Goal: Transaction & Acquisition: Download file/media

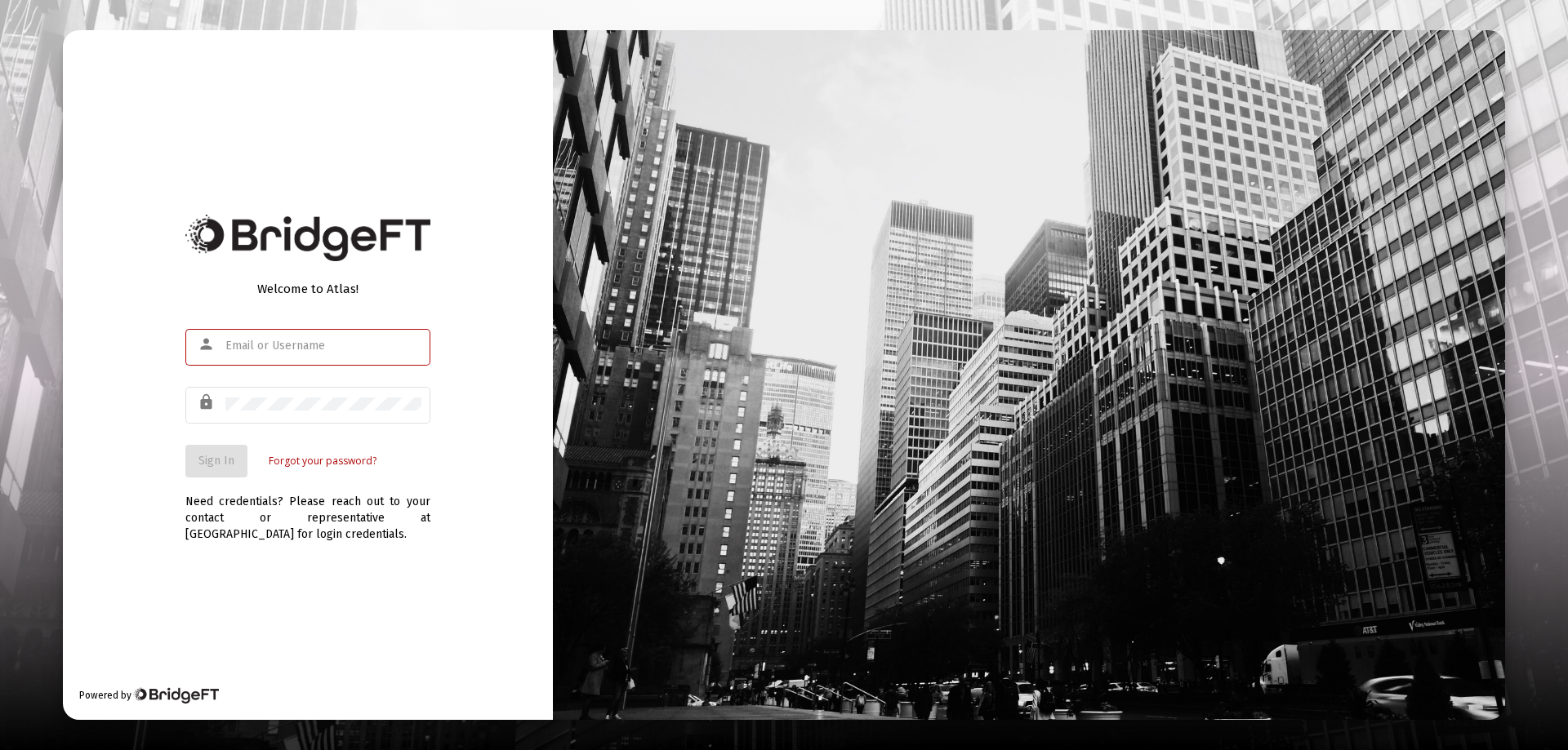
type input "[EMAIL_ADDRESS][DOMAIN_NAME]"
drag, startPoint x: 129, startPoint y: 479, endPoint x: 237, endPoint y: 456, distance: 110.4
click at [135, 476] on div "Welcome to Atlas! person [EMAIL_ADDRESS][DOMAIN_NAME] lock Sign In Forgot your …" at bounding box center [308, 374] width 490 height 689
click at [217, 459] on span "Sign In" at bounding box center [217, 461] width 36 height 14
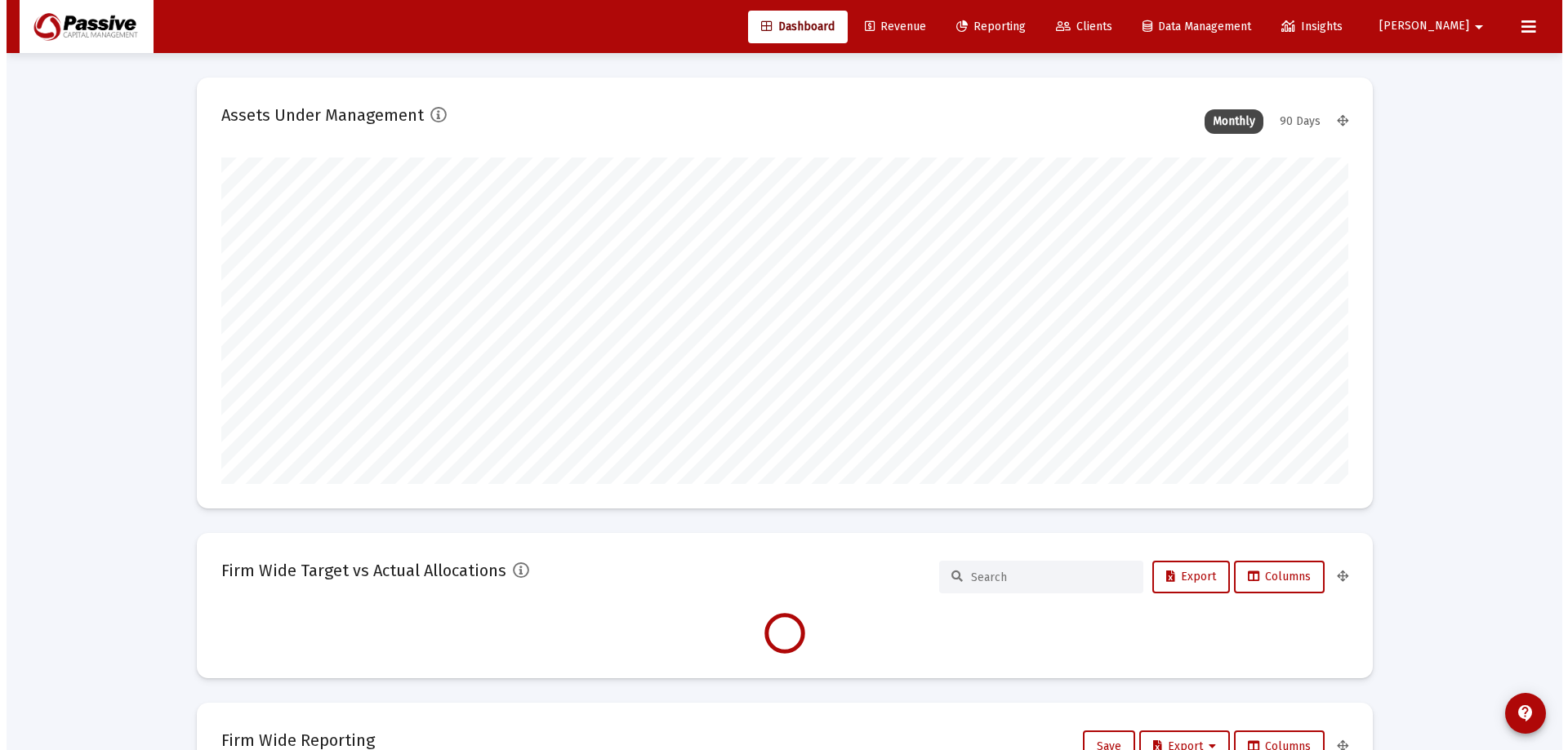
scroll to position [326, 607]
click at [1019, 26] on span "Reporting" at bounding box center [984, 26] width 69 height 14
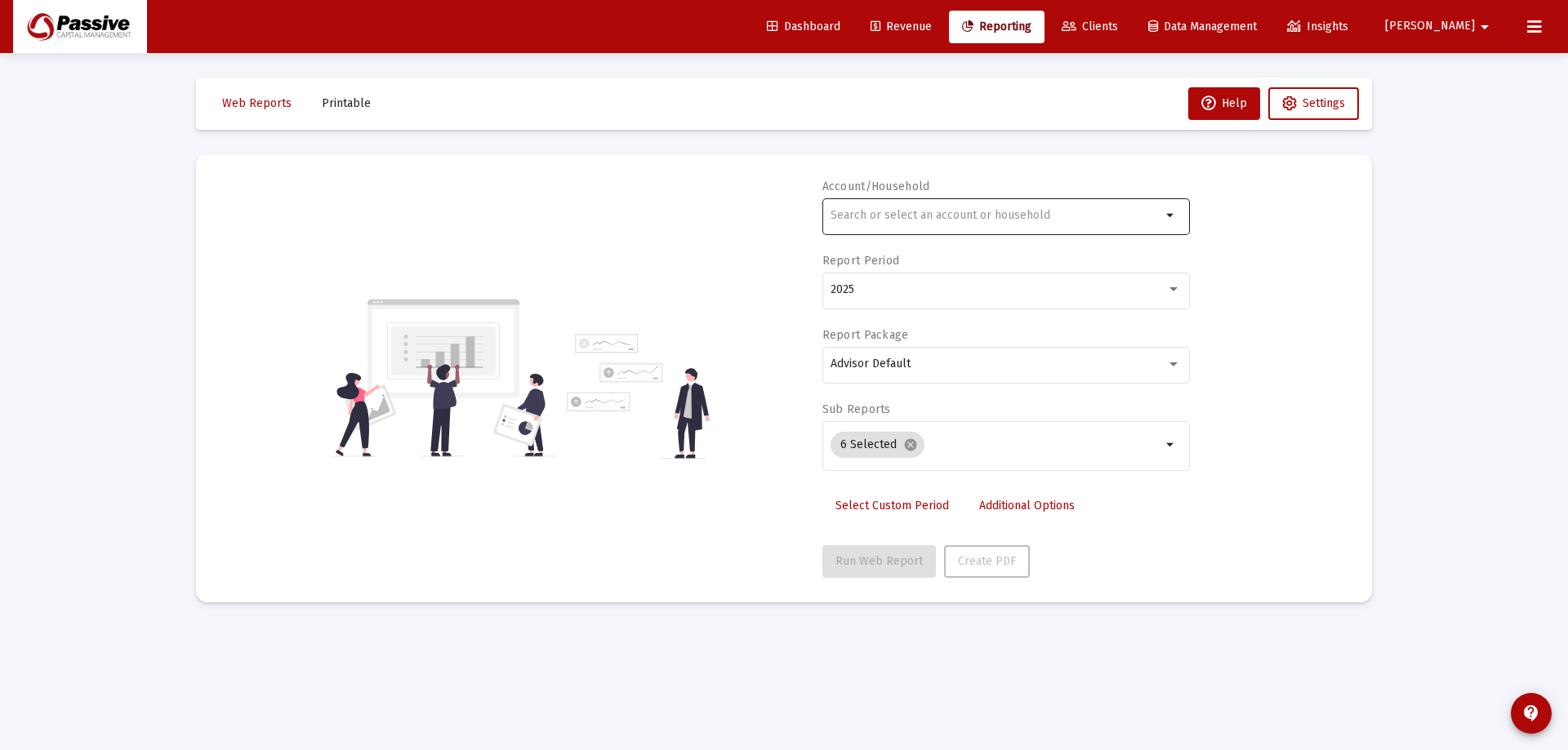
click at [956, 204] on div at bounding box center [996, 215] width 331 height 40
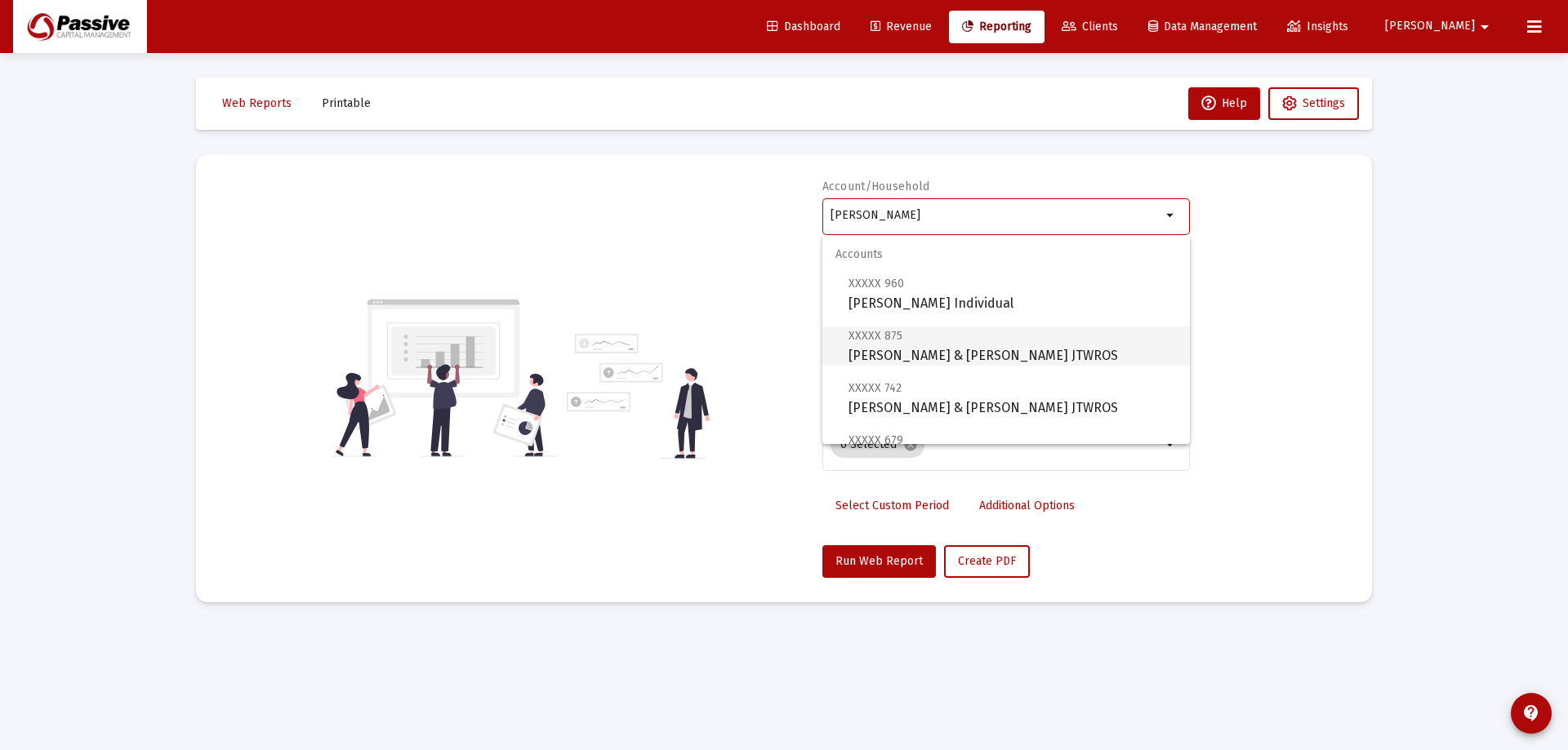
click at [1033, 357] on span "XXXXX 875 [PERSON_NAME] & [PERSON_NAME] JTWROS" at bounding box center [1012, 345] width 328 height 40
type input "[PERSON_NAME] & [PERSON_NAME] JTWROS"
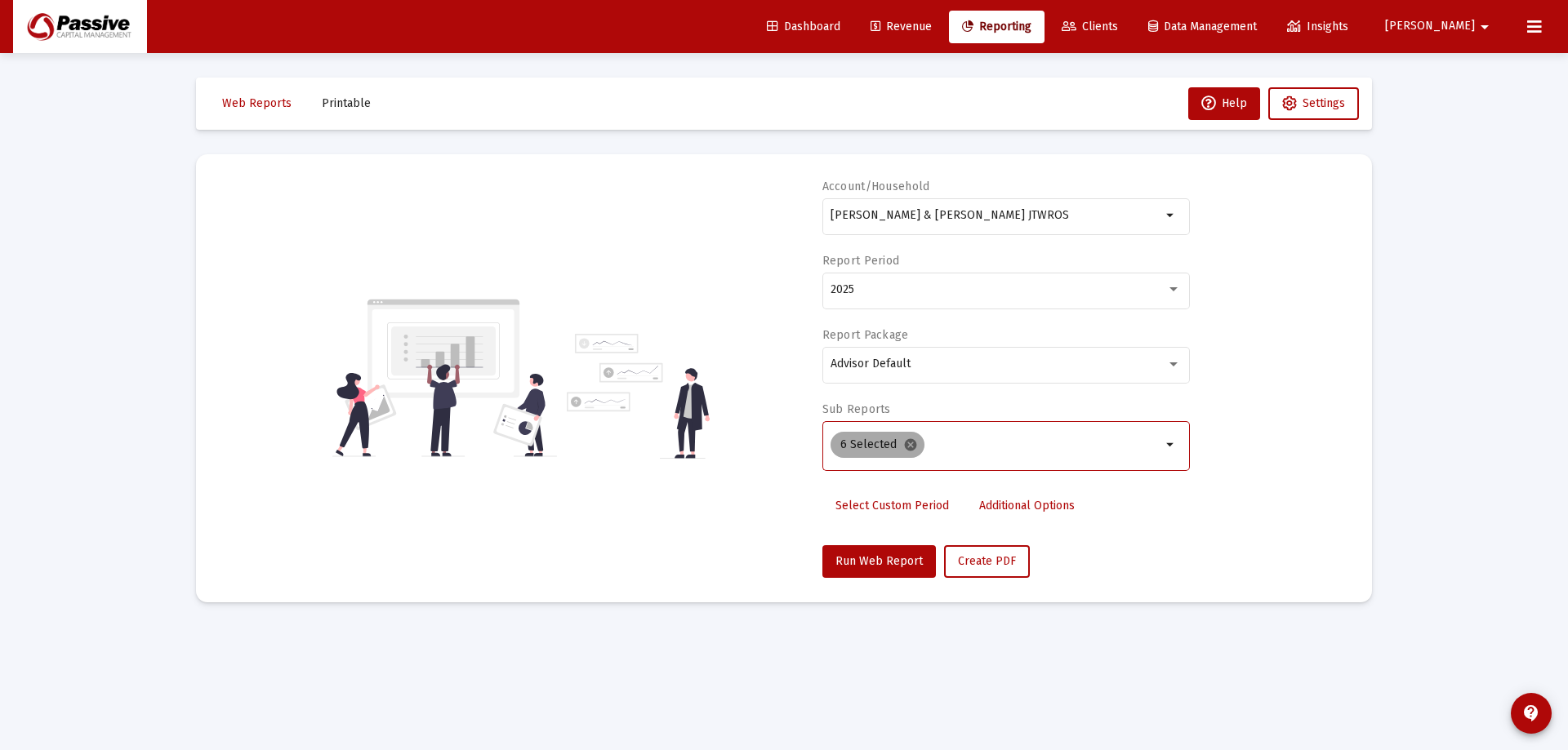
click at [909, 440] on mat-icon "cancel" at bounding box center [910, 444] width 14 height 14
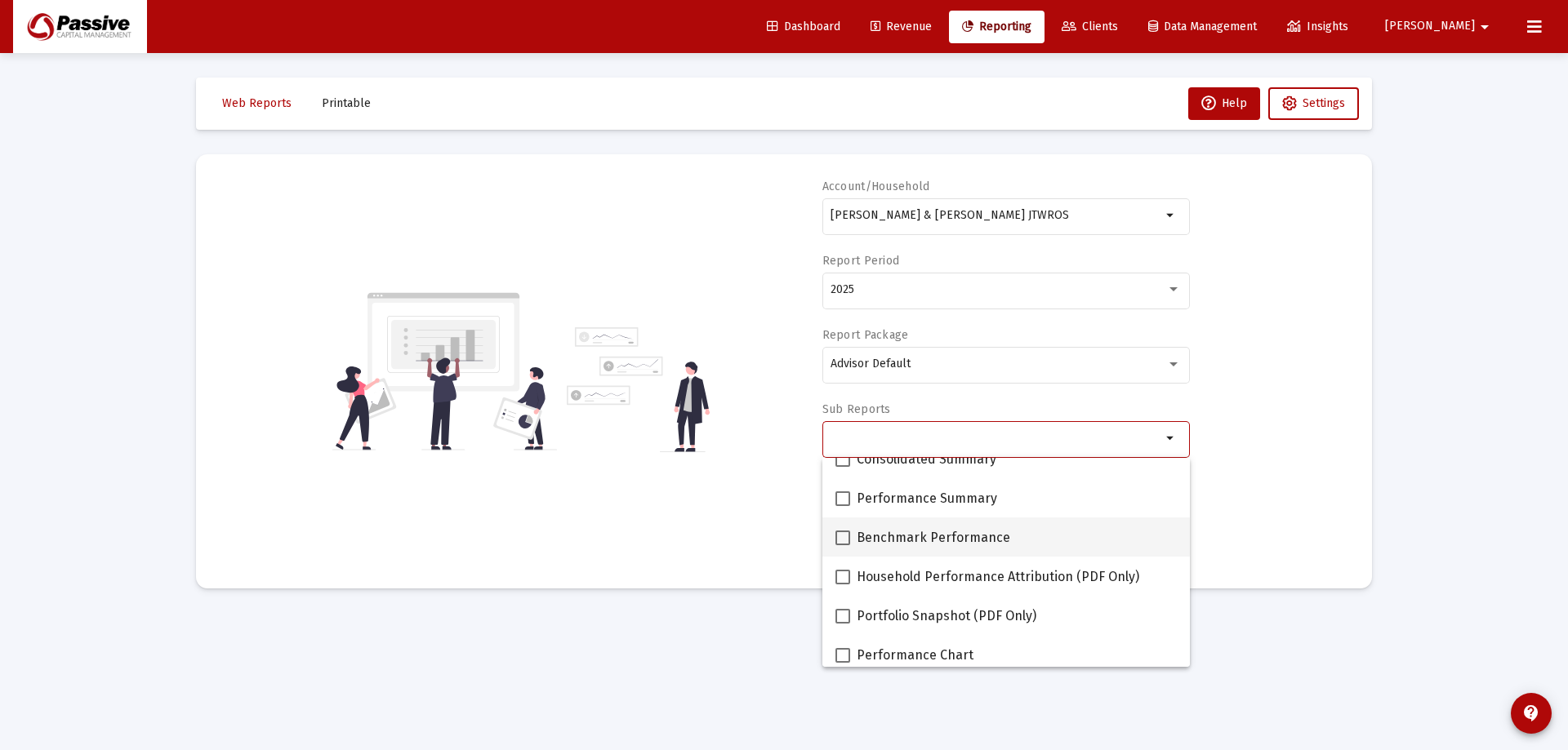
scroll to position [82, 0]
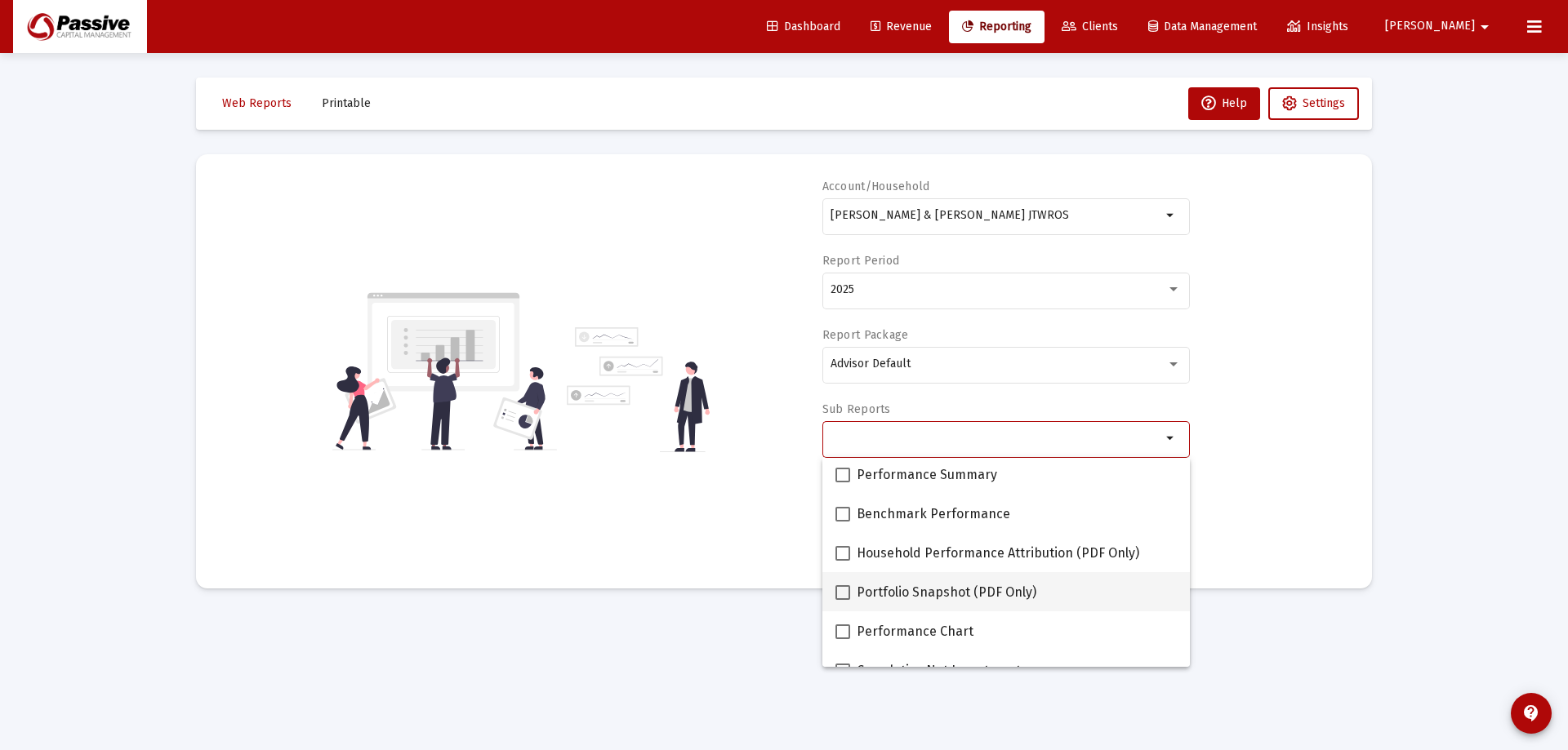
click at [945, 584] on span "Portfolio Snapshot (PDF Only)" at bounding box center [946, 592] width 180 height 20
click at [843, 600] on input "Portfolio Snapshot (PDF Only)" at bounding box center [842, 600] width 1 height 1
checkbox input "true"
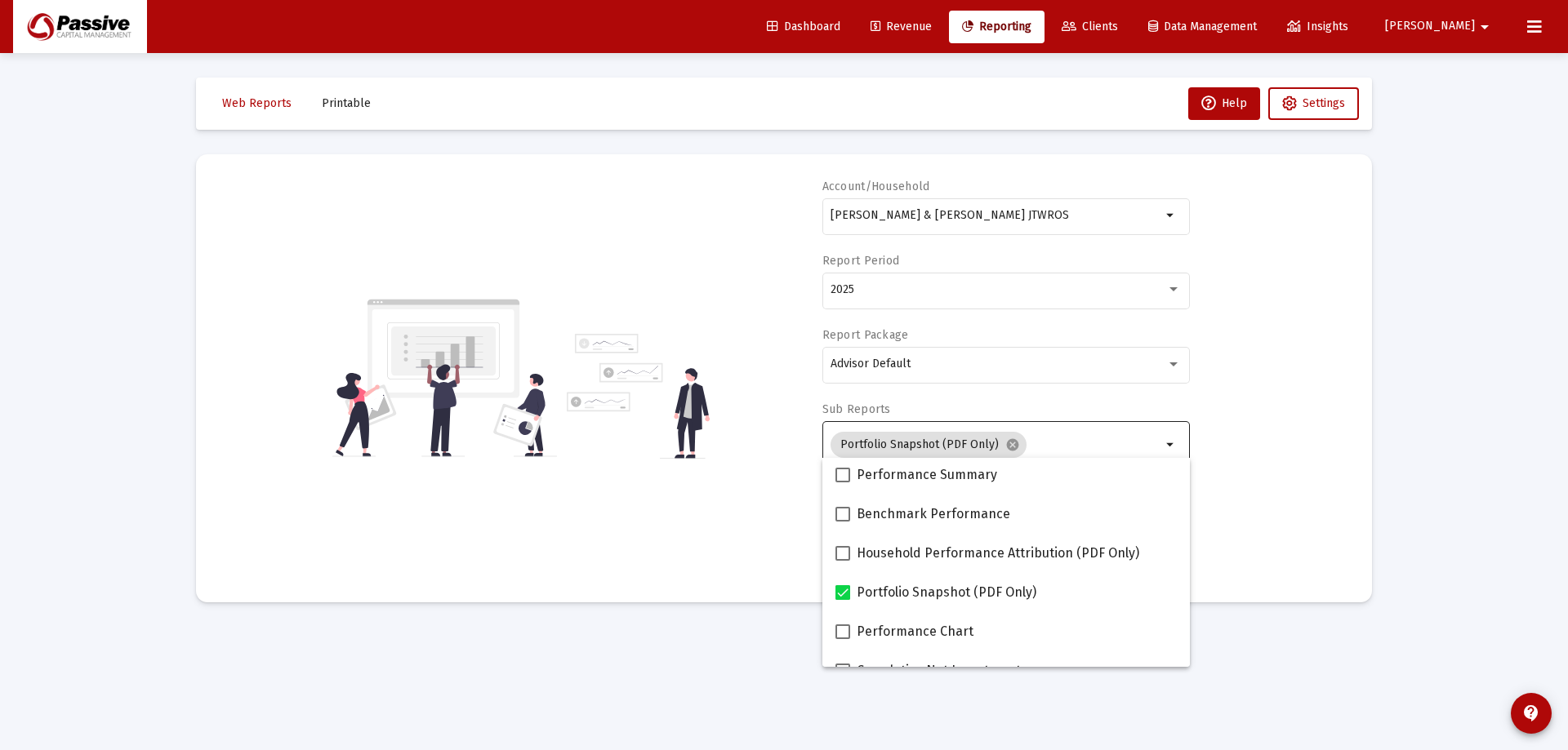
click at [1242, 463] on div "Account/[PERSON_NAME] [PERSON_NAME] & [PERSON_NAME] JTWROS arrow_drop_down Repo…" at bounding box center [784, 378] width 1127 height 399
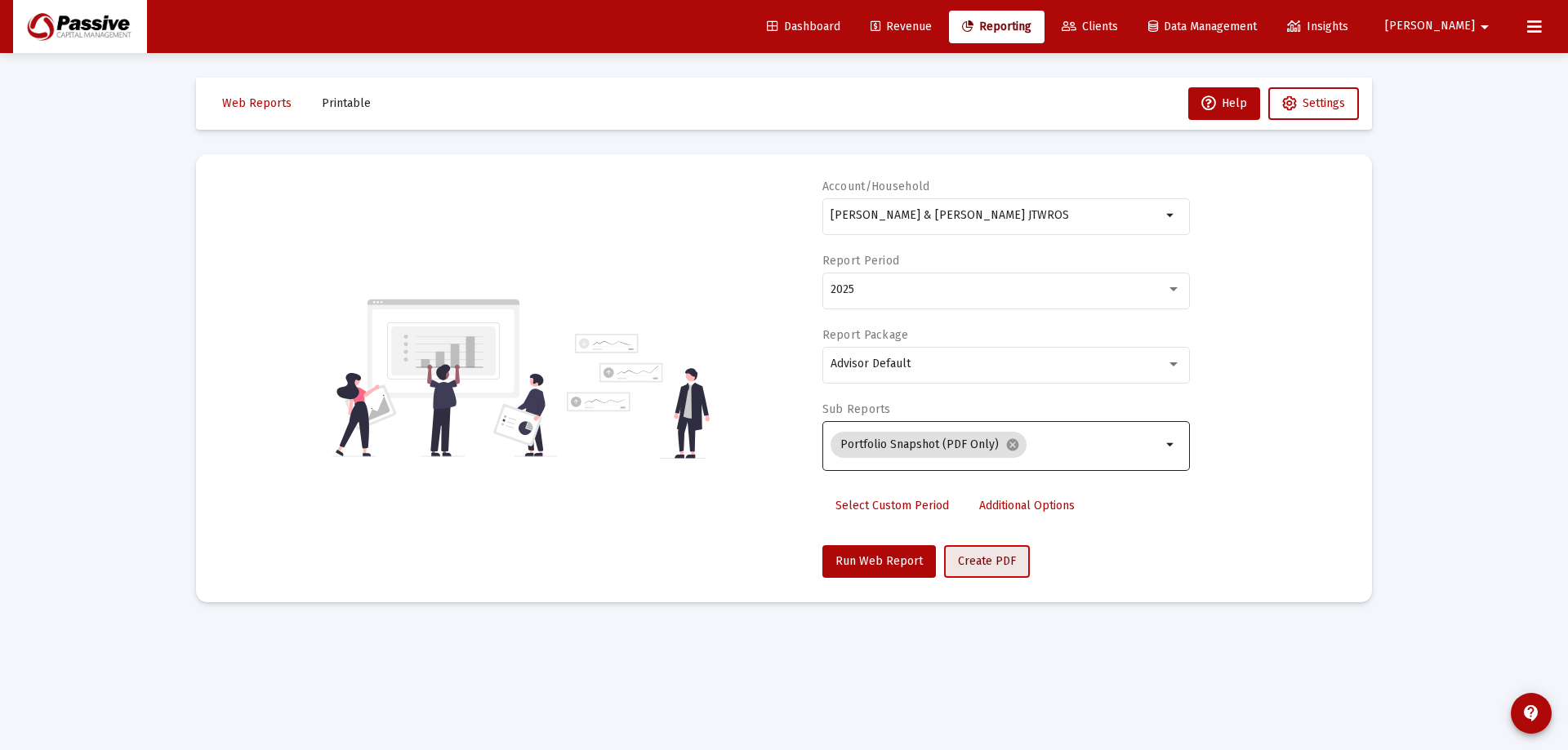
click at [1002, 556] on span "Create PDF" at bounding box center [987, 561] width 58 height 14
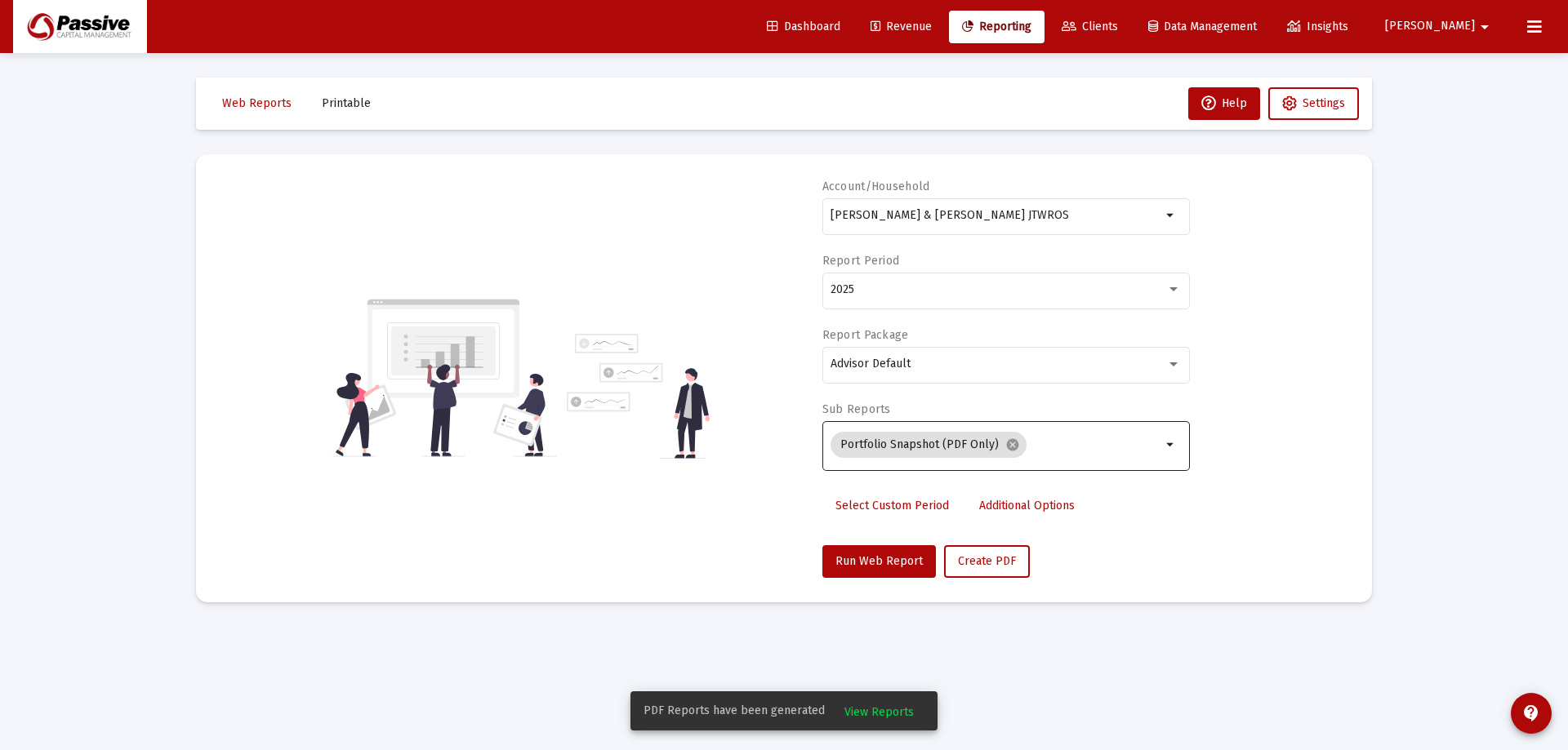
click at [894, 708] on span "View Reports" at bounding box center [878, 712] width 69 height 14
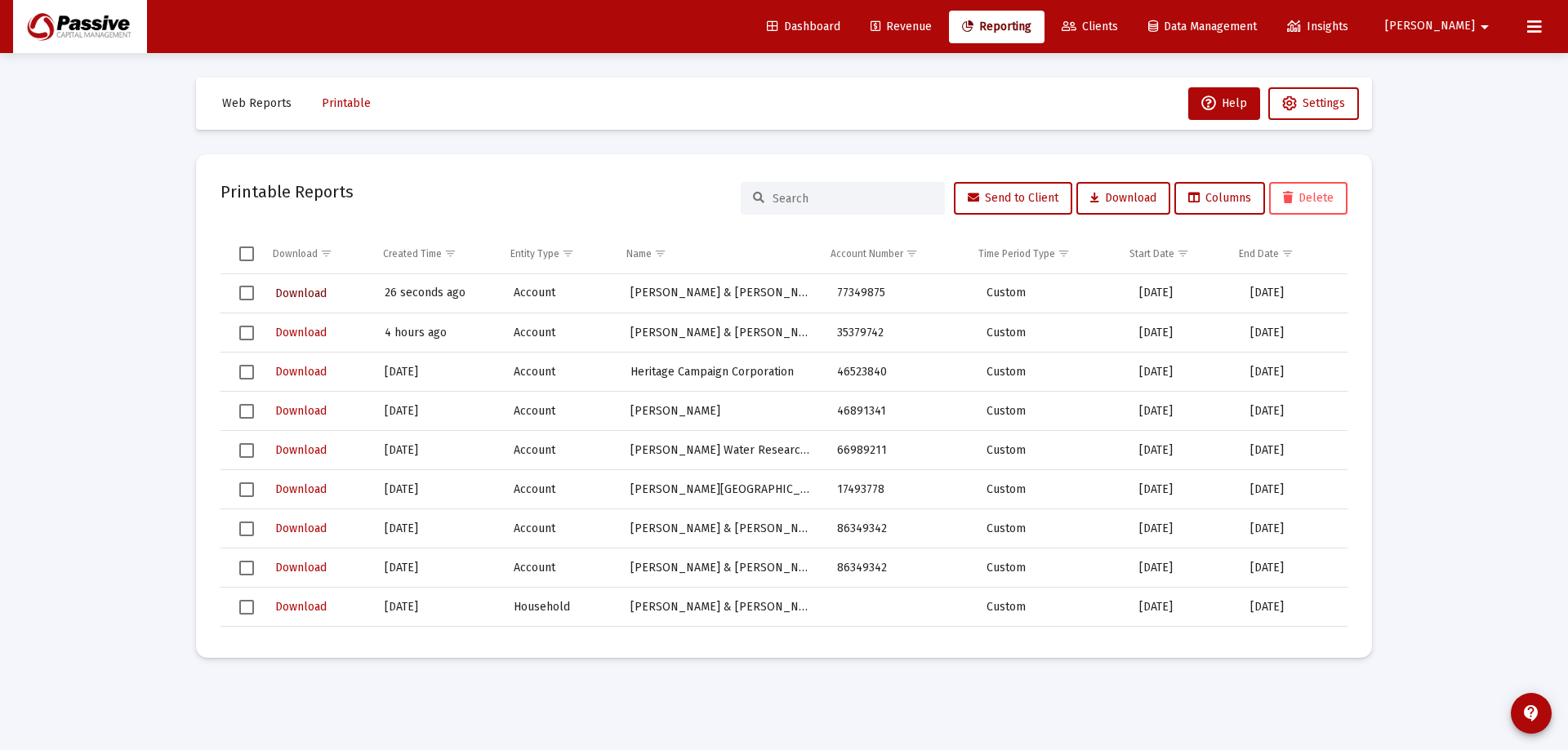
click at [309, 292] on span "Download" at bounding box center [301, 293] width 51 height 14
